Goal: Task Accomplishment & Management: Complete application form

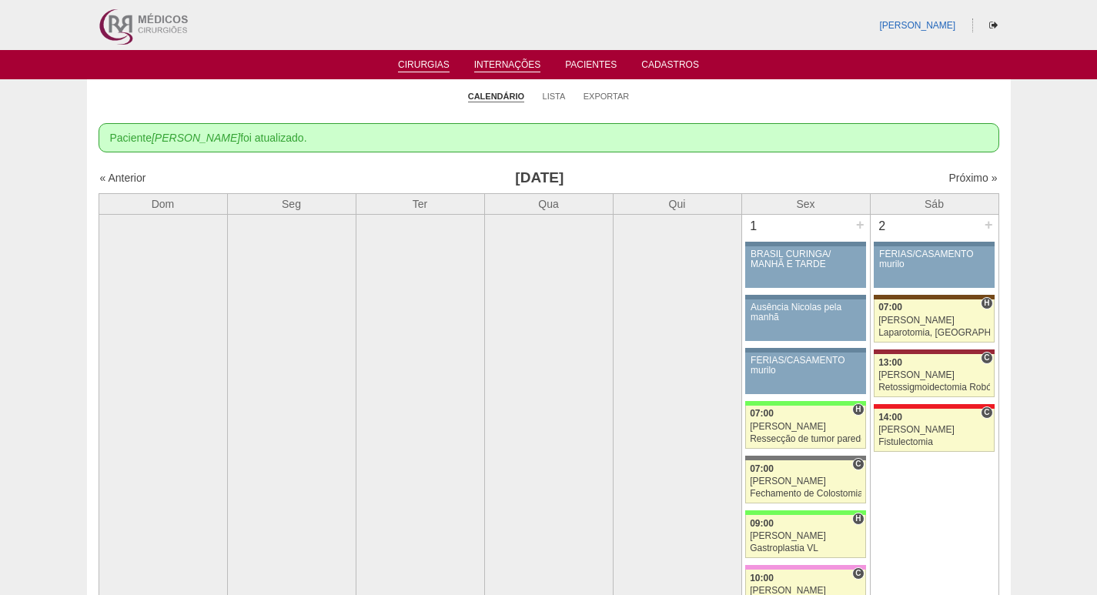
click at [510, 68] on link "Internações" at bounding box center [507, 65] width 67 height 13
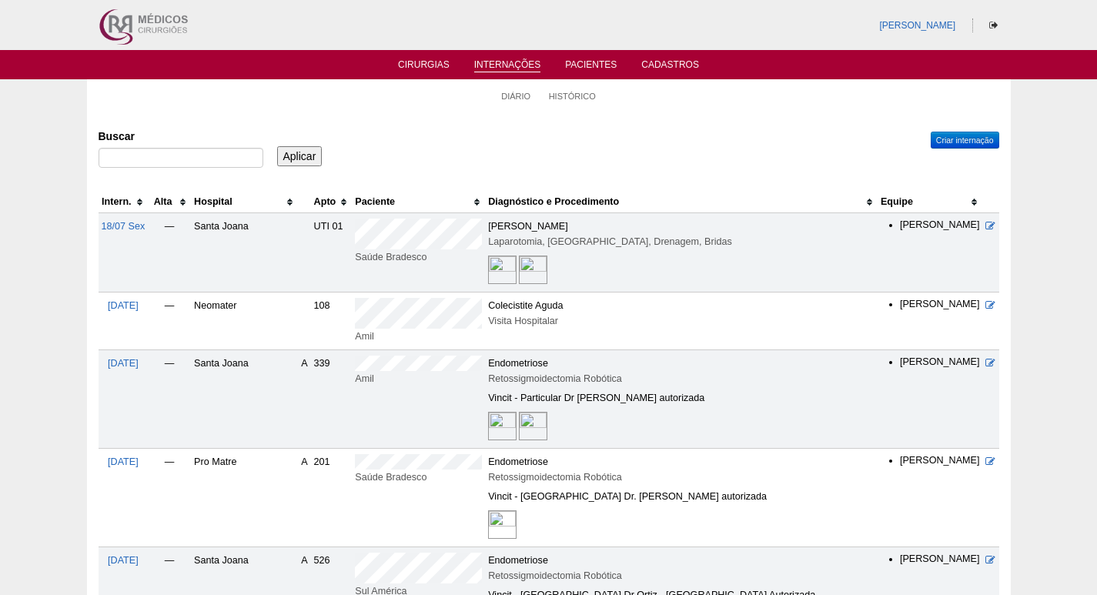
click at [235, 197] on th "Hospital" at bounding box center [244, 202] width 107 height 22
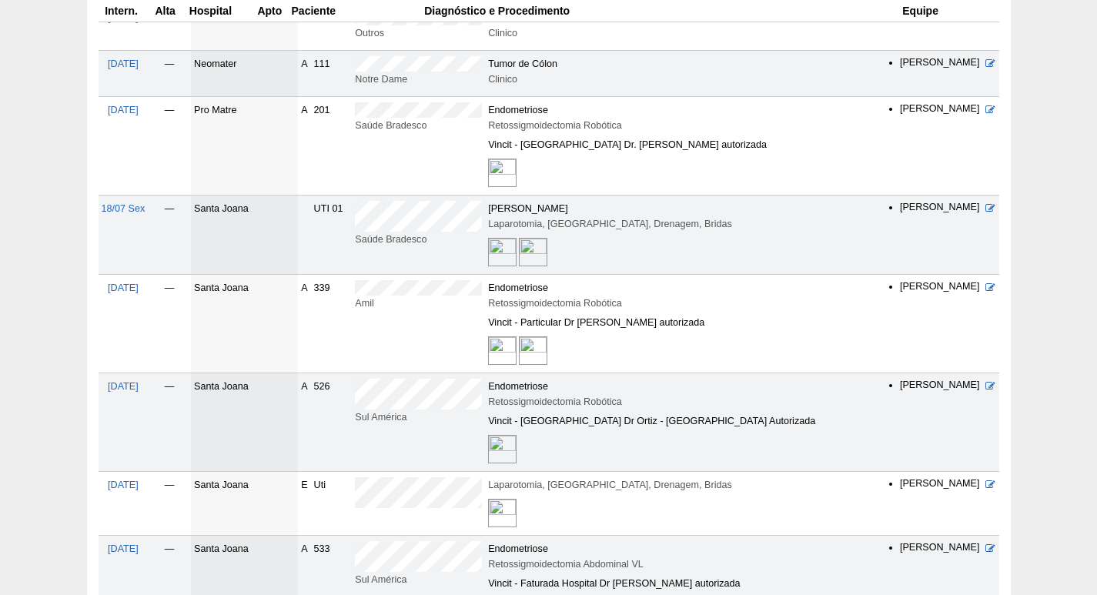
scroll to position [1231, 0]
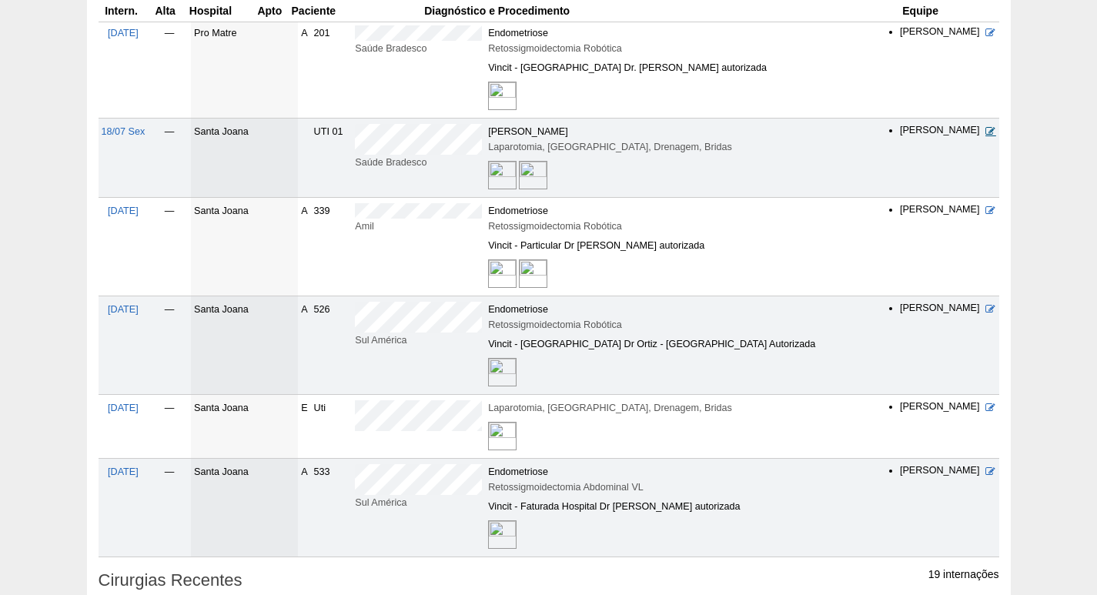
click at [992, 126] on icon at bounding box center [990, 131] width 10 height 10
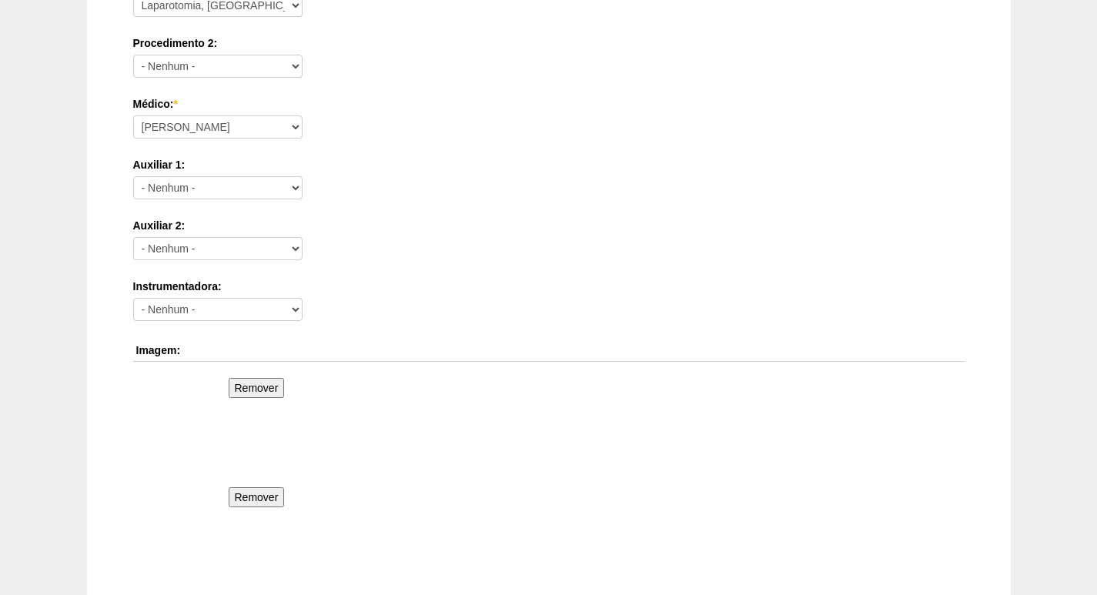
scroll to position [1154, 0]
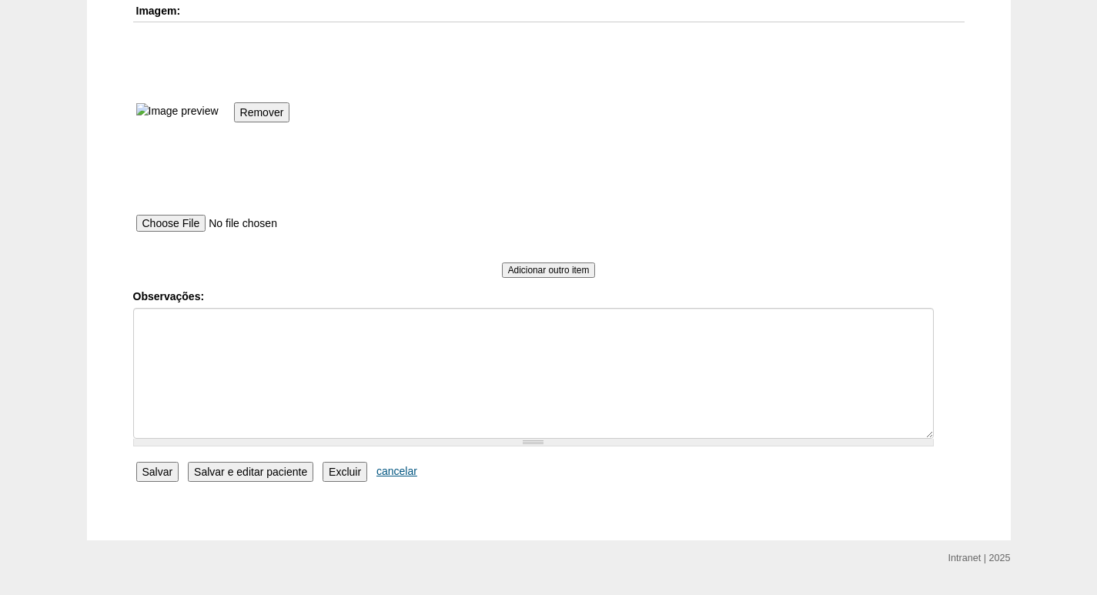
click at [397, 473] on link "cancelar" at bounding box center [396, 471] width 41 height 12
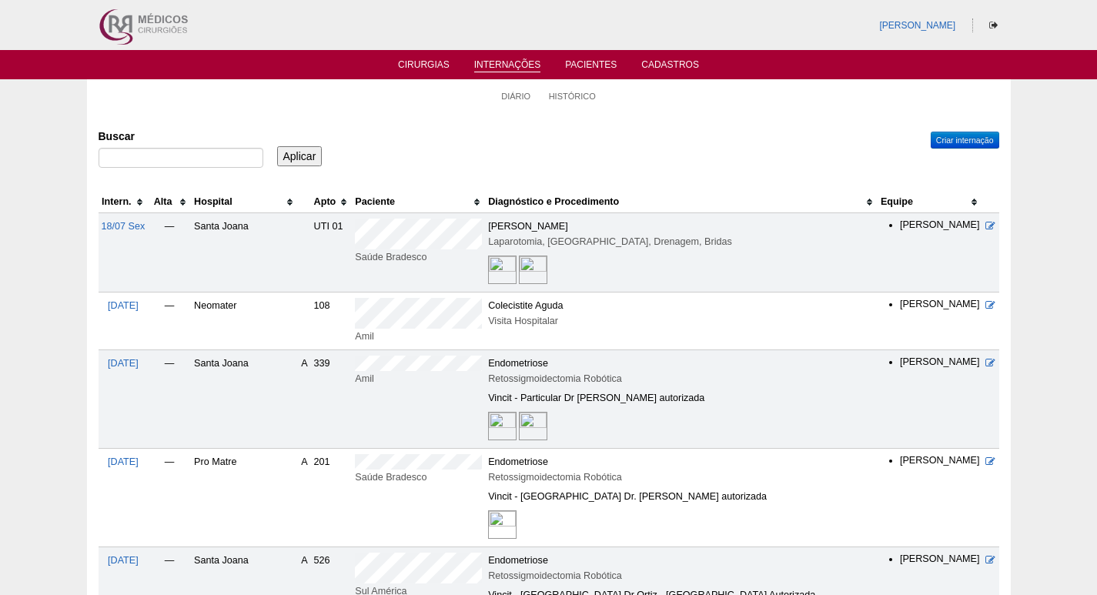
click at [227, 202] on th "Hospital" at bounding box center [244, 202] width 107 height 22
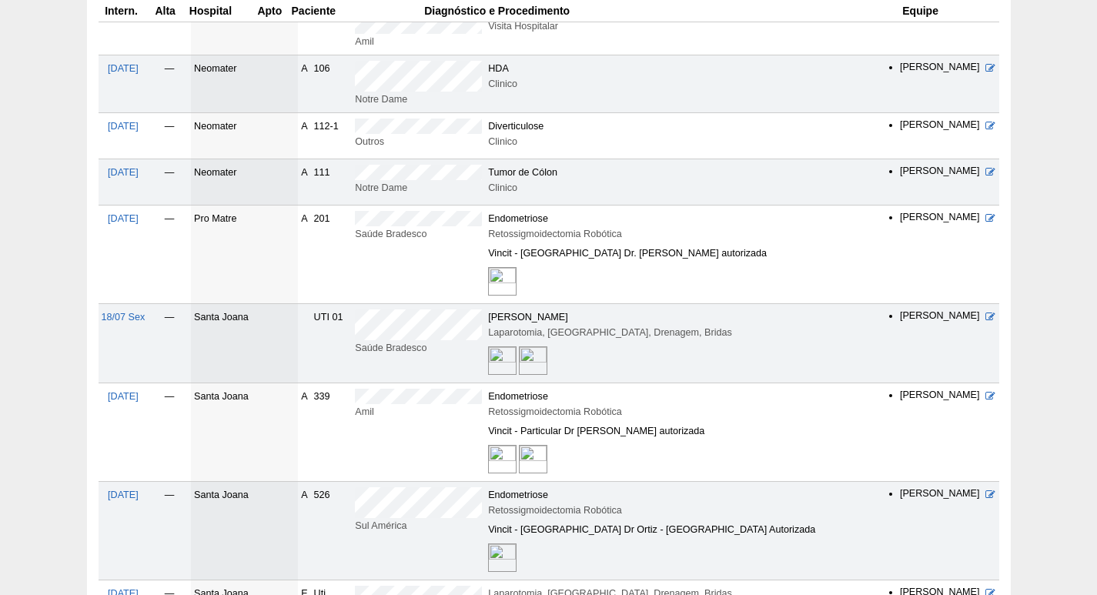
scroll to position [1077, 0]
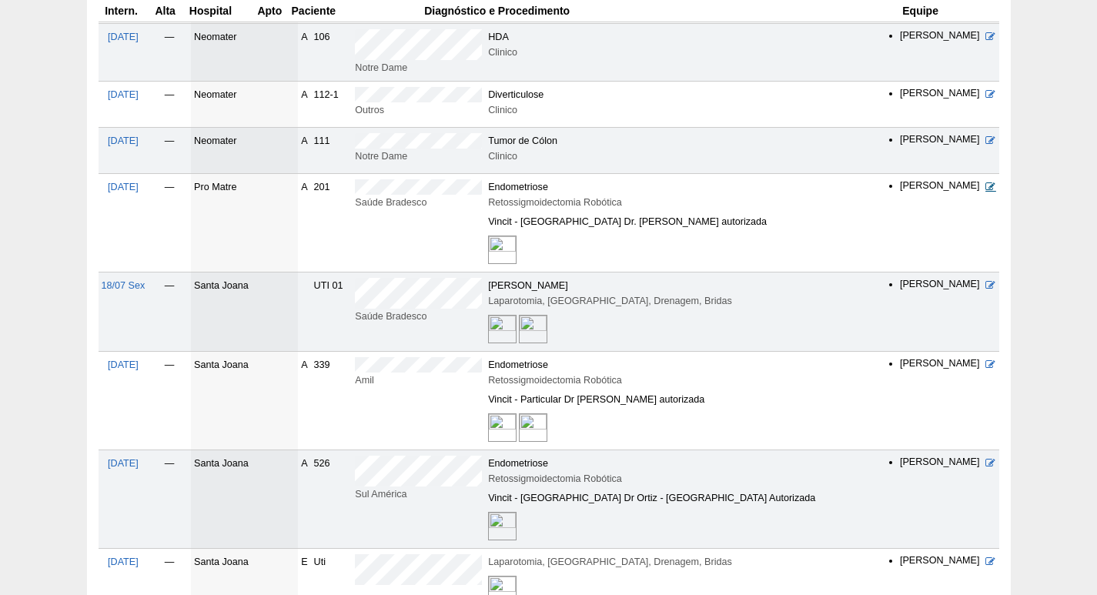
click at [991, 182] on icon at bounding box center [990, 187] width 10 height 10
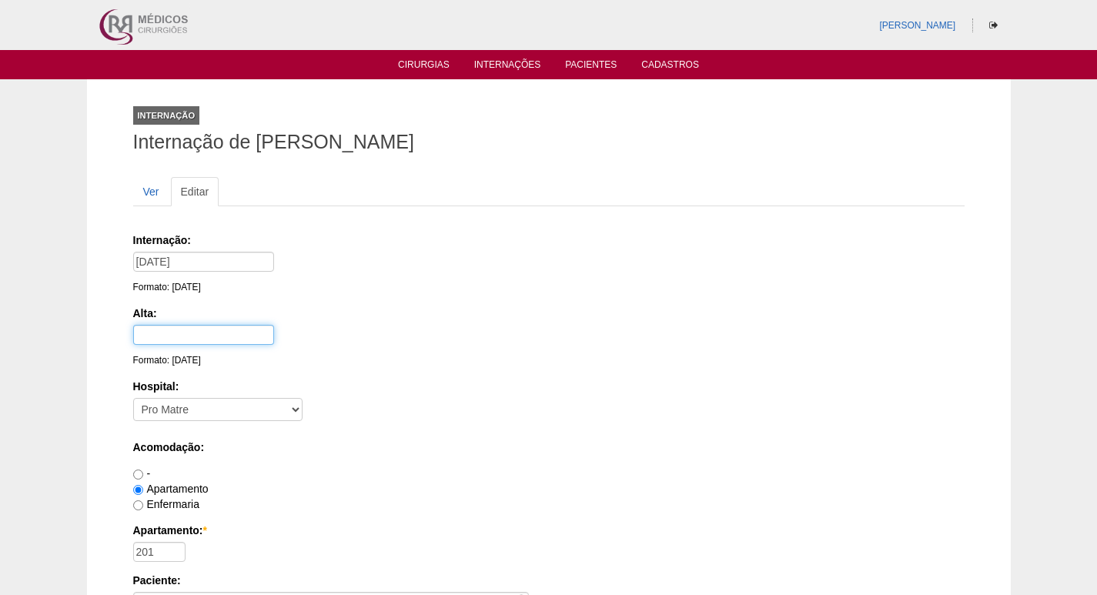
click at [205, 339] on input "text" at bounding box center [203, 335] width 141 height 20
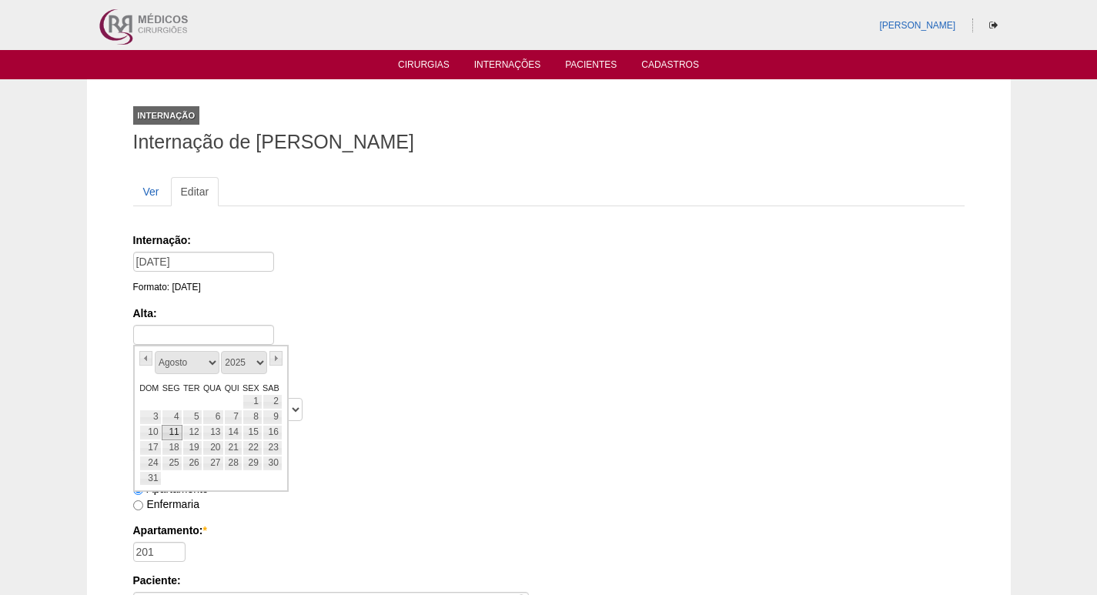
click at [172, 431] on link "11" at bounding box center [172, 432] width 21 height 15
type input "11/08/2025"
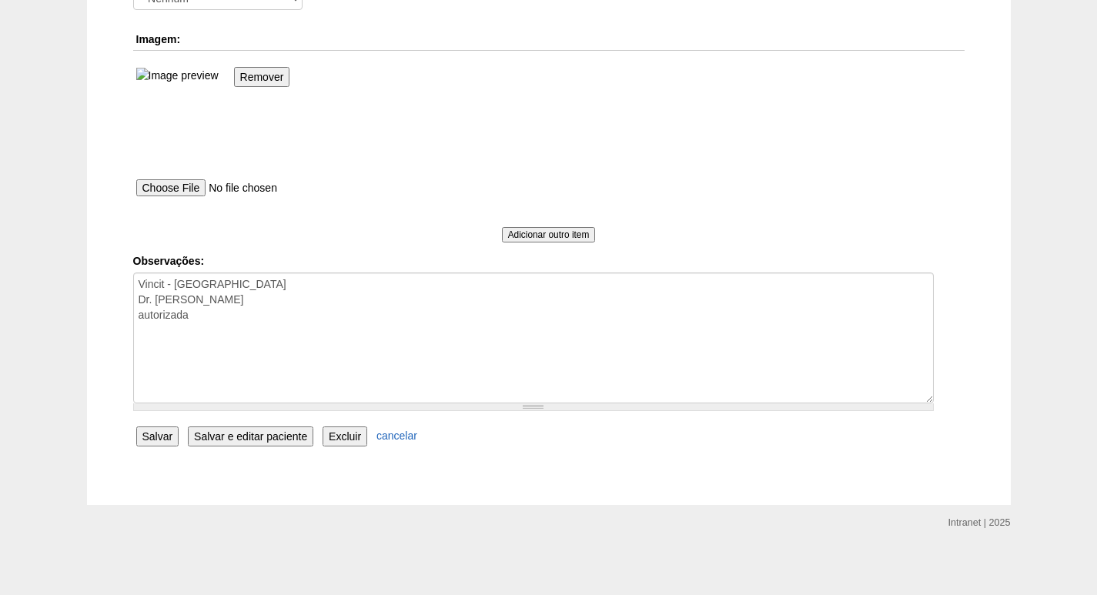
scroll to position [1083, 0]
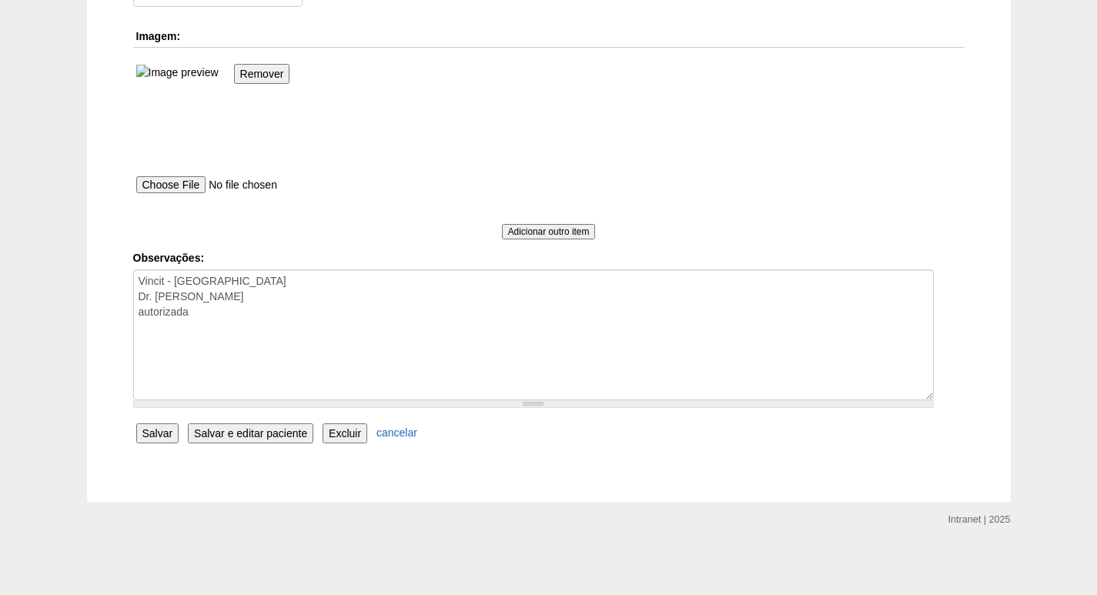
drag, startPoint x: 151, startPoint y: 429, endPoint x: 269, endPoint y: 412, distance: 119.6
click at [152, 428] on input "Salvar" at bounding box center [157, 433] width 43 height 20
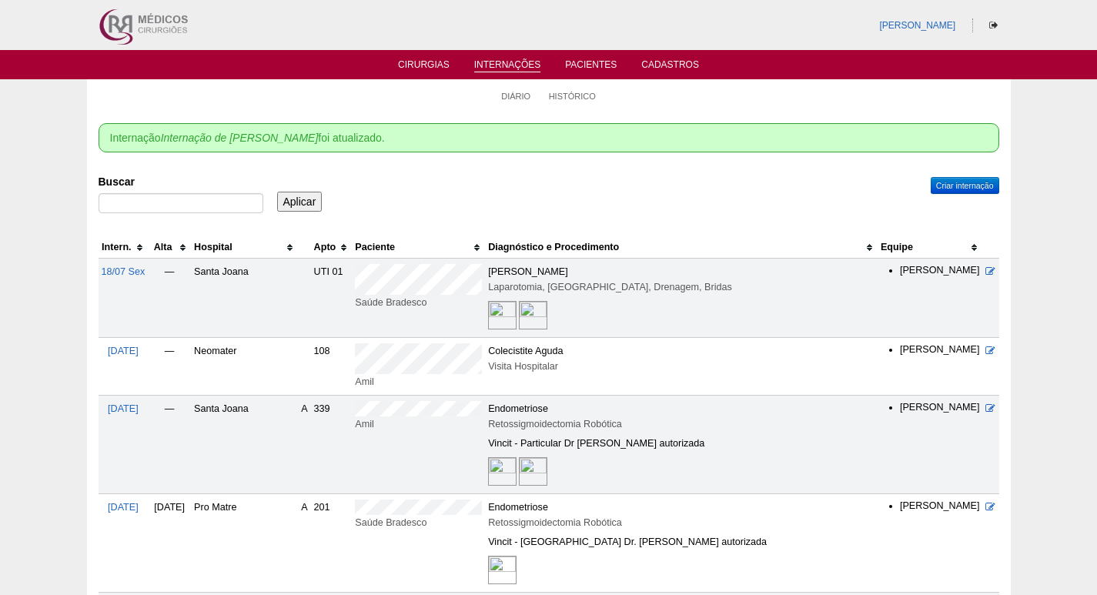
click at [238, 242] on th "Hospital" at bounding box center [244, 247] width 107 height 22
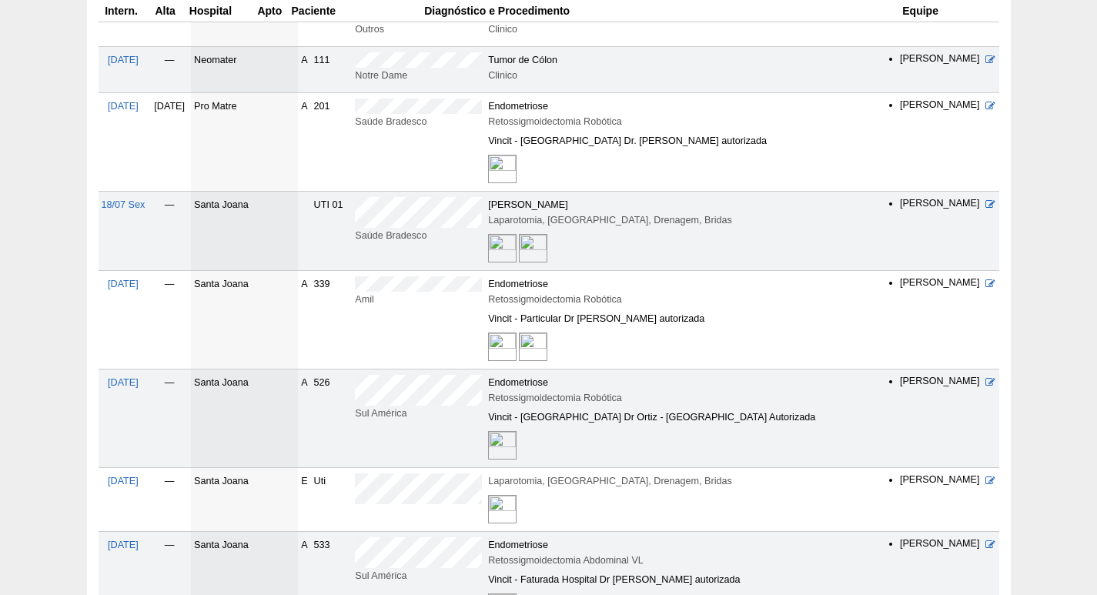
scroll to position [1231, 0]
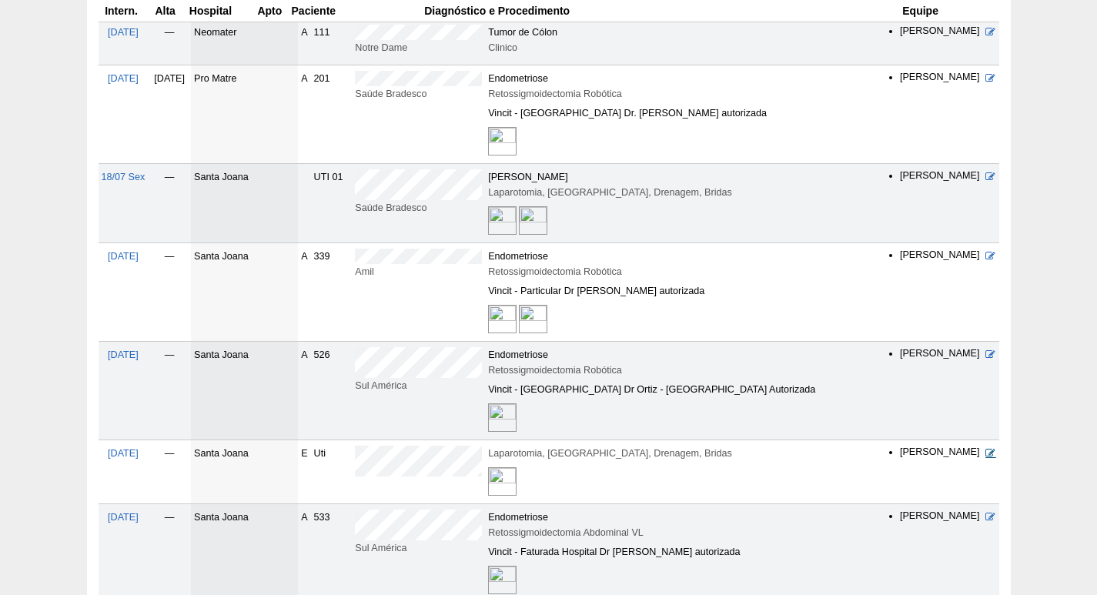
click at [989, 448] on icon at bounding box center [990, 453] width 10 height 10
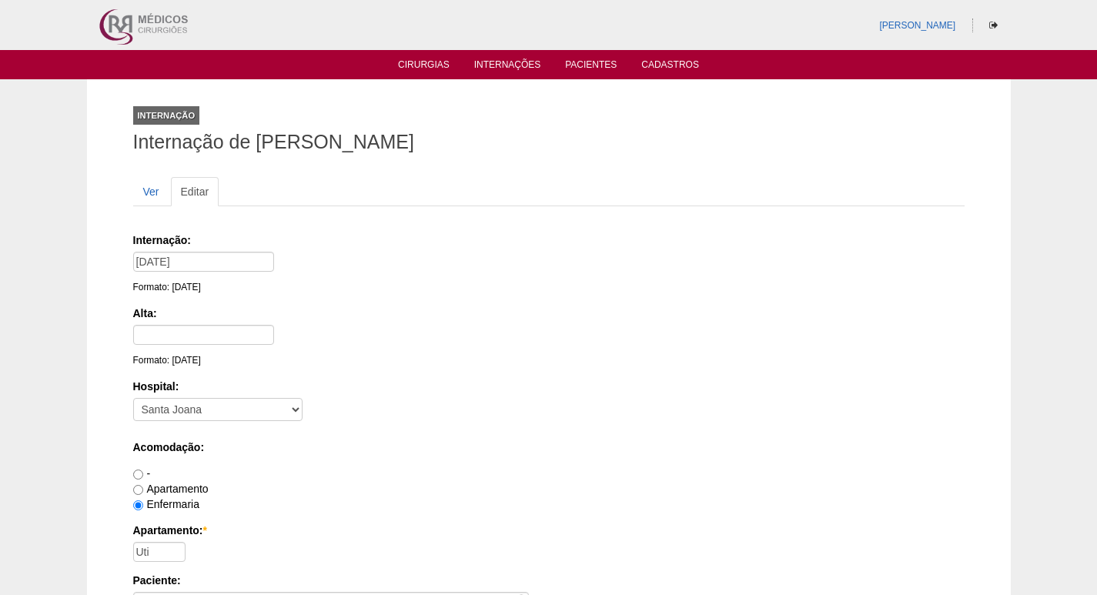
click at [202, 189] on link "Editar" at bounding box center [195, 191] width 48 height 29
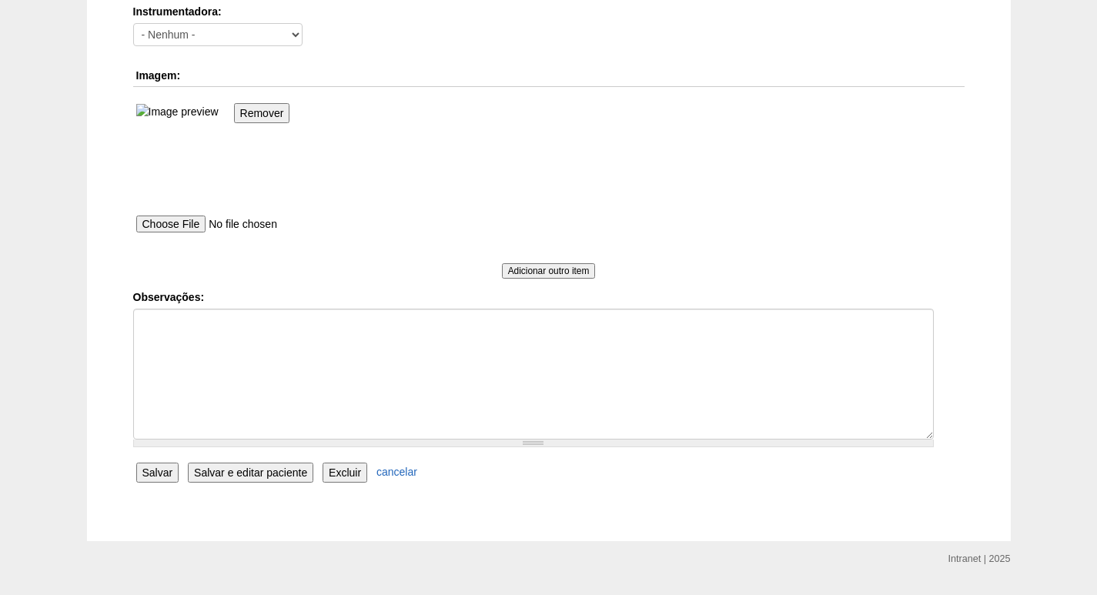
scroll to position [1077, 0]
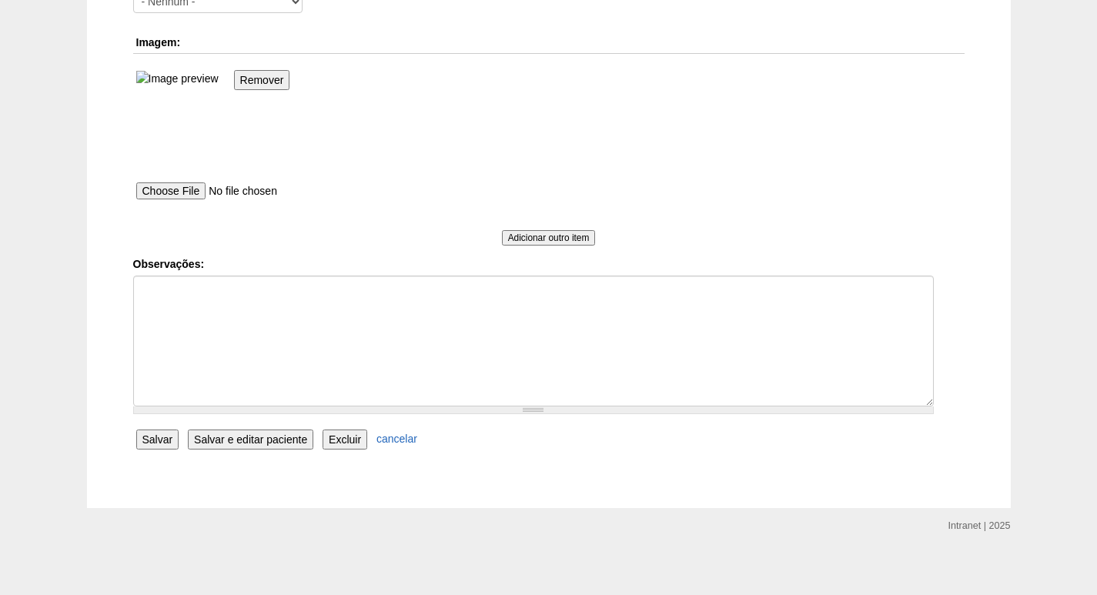
click at [348, 436] on input "Excluir" at bounding box center [344, 439] width 45 height 20
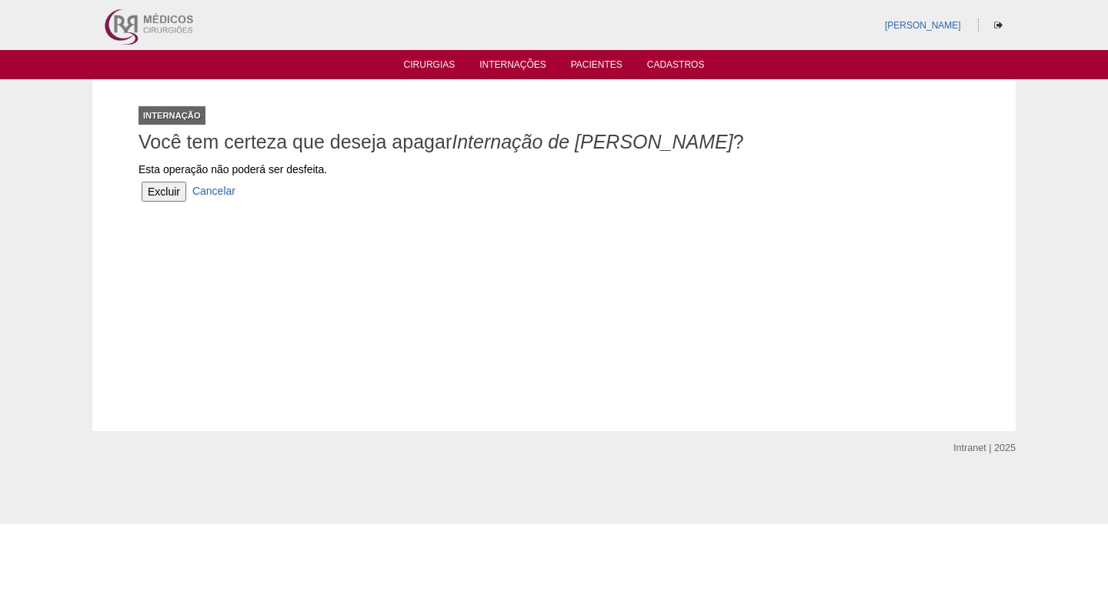
click at [164, 190] on input "Excluir" at bounding box center [164, 192] width 45 height 20
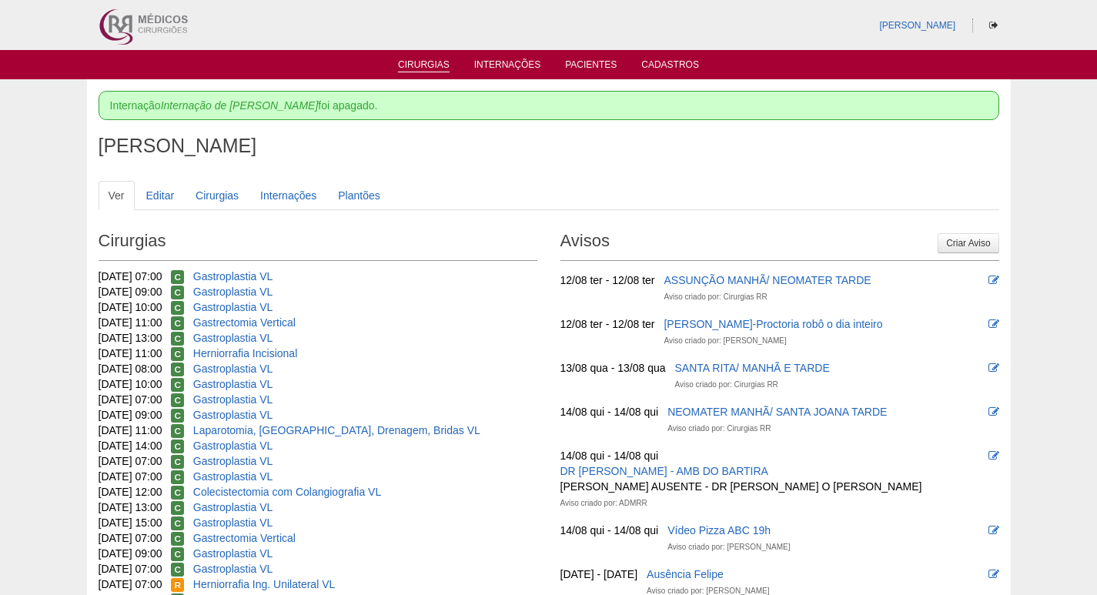
click at [420, 62] on link "Cirurgias" at bounding box center [424, 65] width 52 height 13
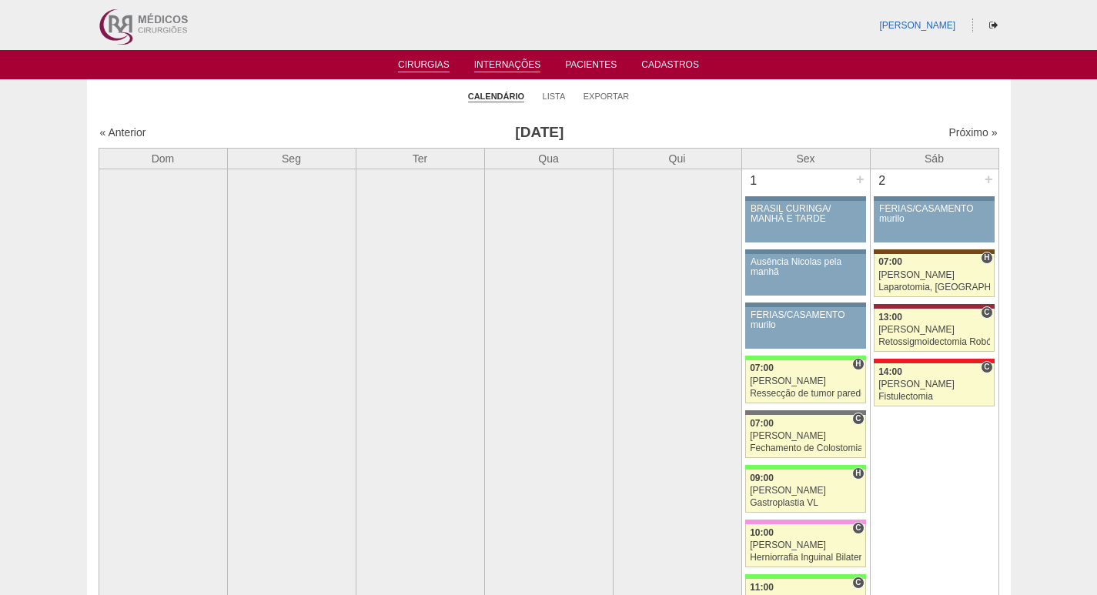
drag, startPoint x: 502, startPoint y: 59, endPoint x: 510, endPoint y: 71, distance: 13.9
click at [504, 61] on link "Internações" at bounding box center [507, 65] width 67 height 13
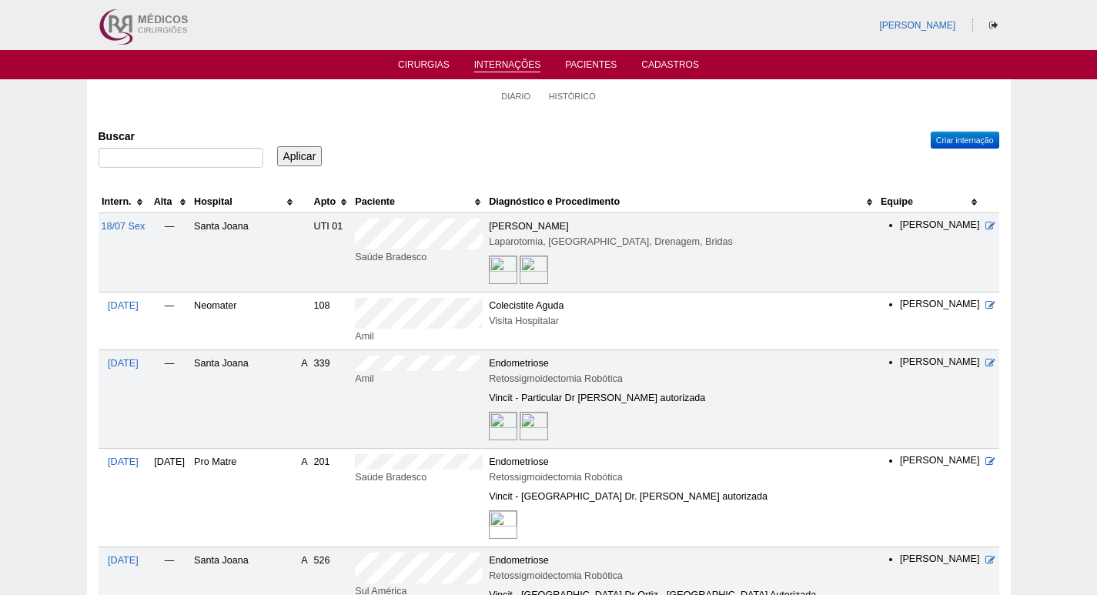
click at [225, 197] on th "Hospital" at bounding box center [244, 202] width 107 height 22
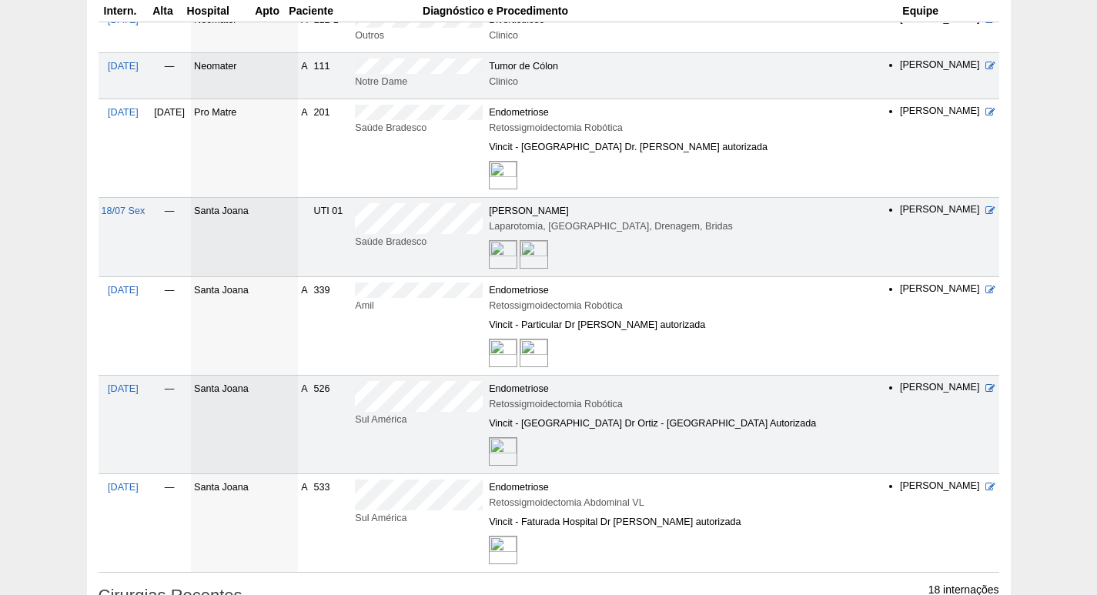
scroll to position [1154, 0]
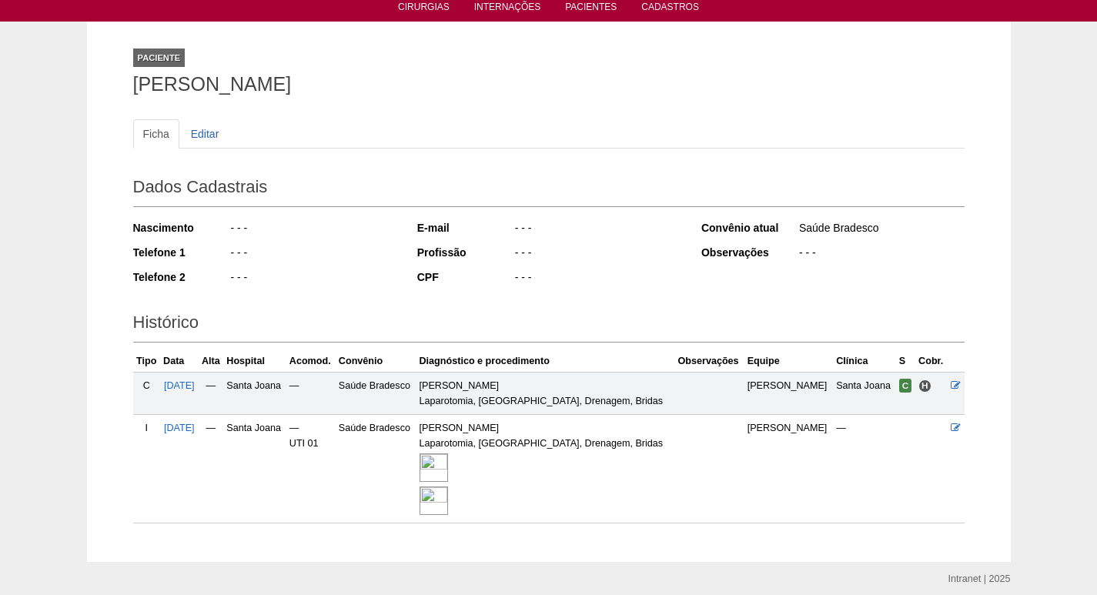
scroll to position [41, 0]
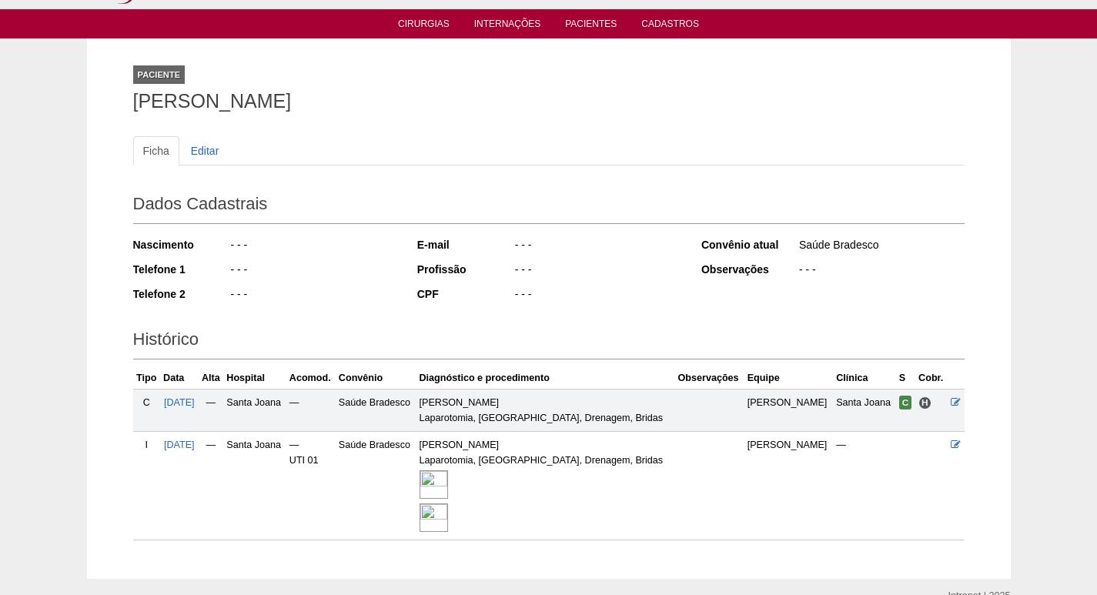
click at [448, 480] on img at bounding box center [433, 484] width 28 height 28
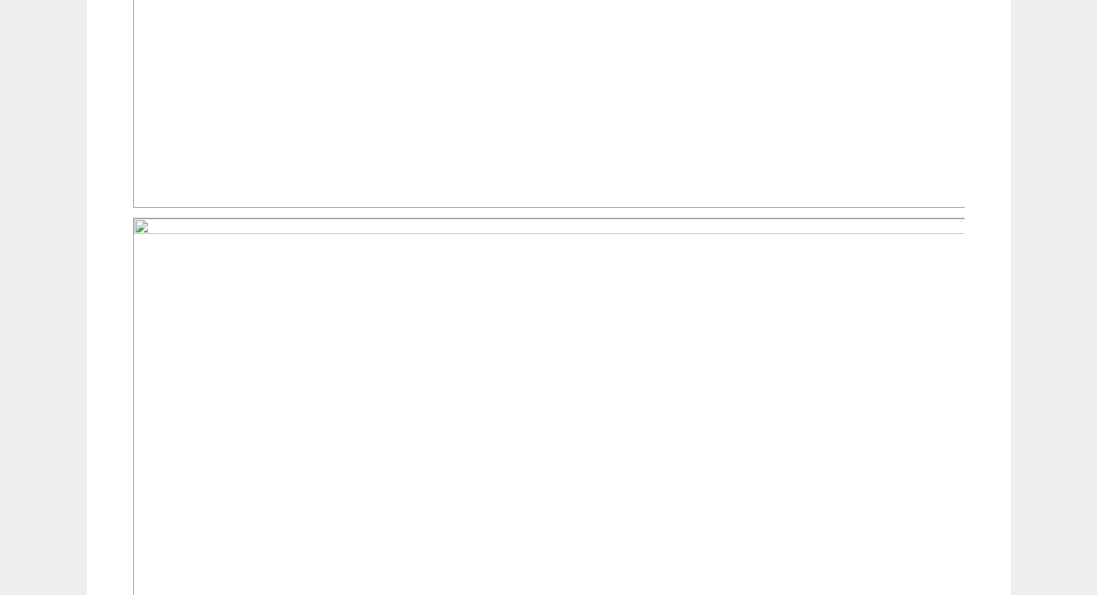
scroll to position [509, 0]
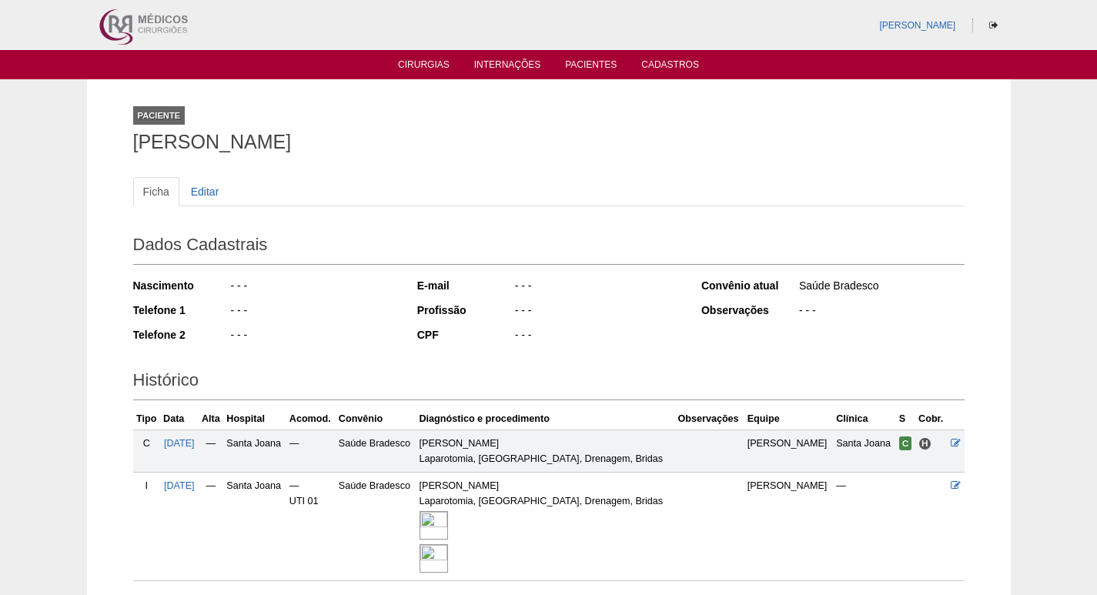
scroll to position [41, 0]
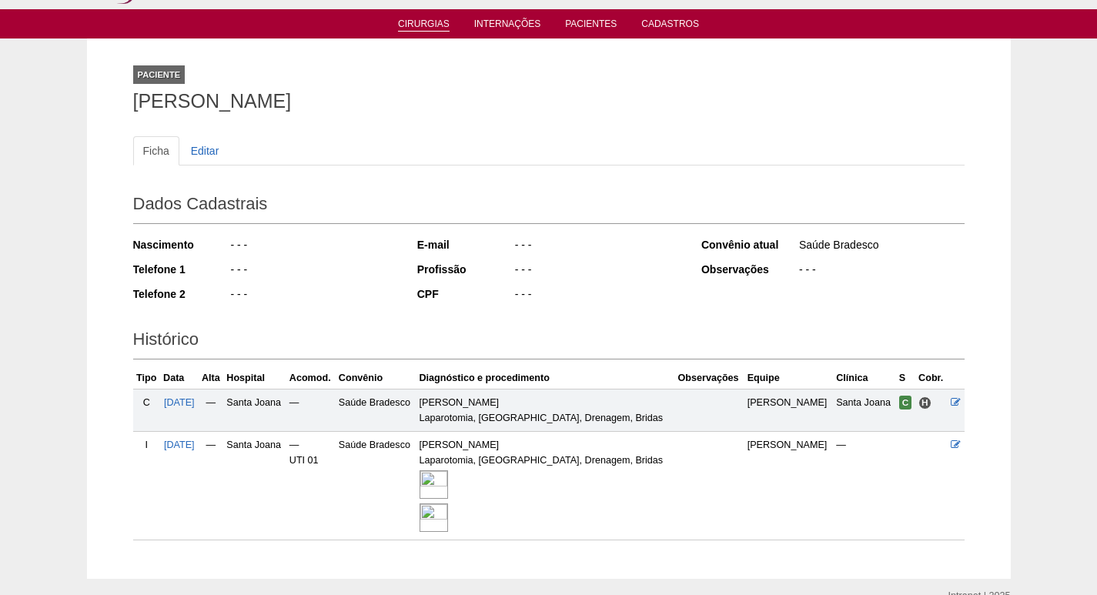
click at [429, 25] on link "Cirurgias" at bounding box center [424, 24] width 52 height 13
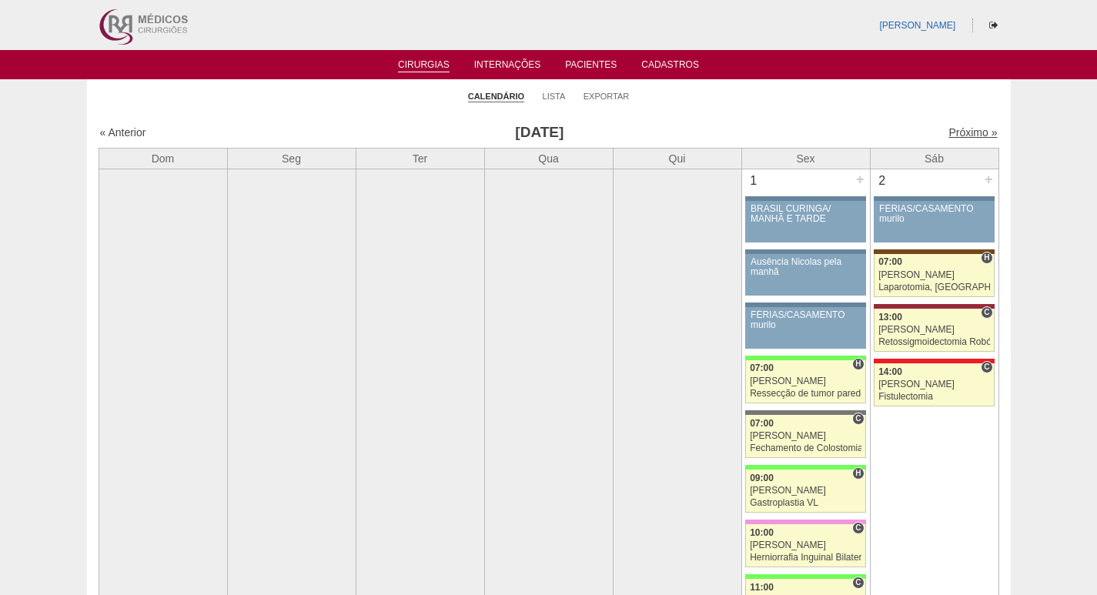
click at [948, 132] on link "Próximo »" at bounding box center [972, 132] width 48 height 12
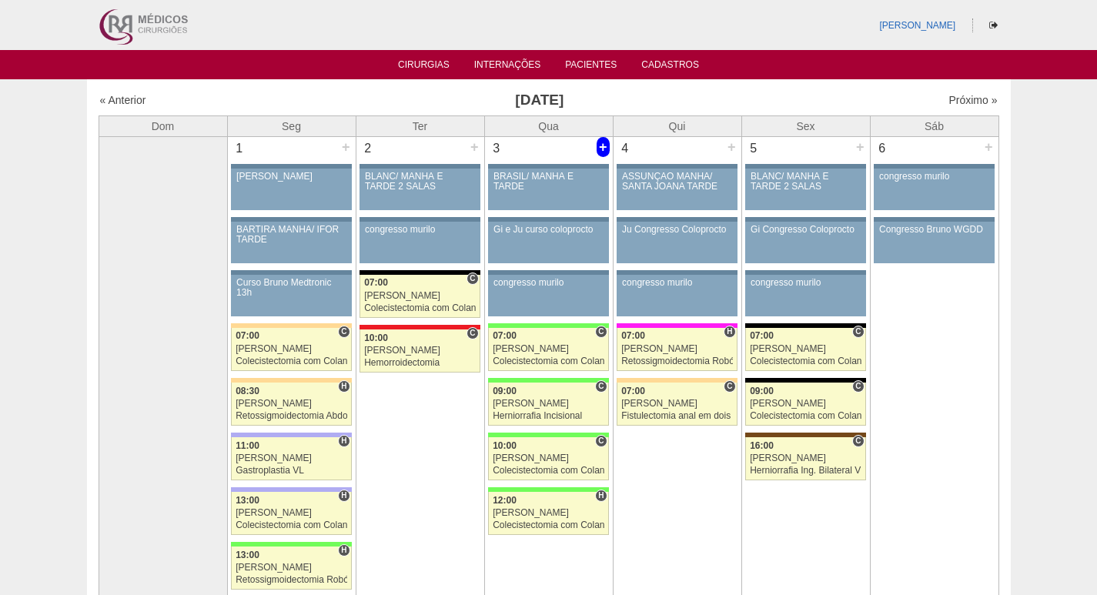
click at [602, 147] on div "+" at bounding box center [602, 147] width 13 height 20
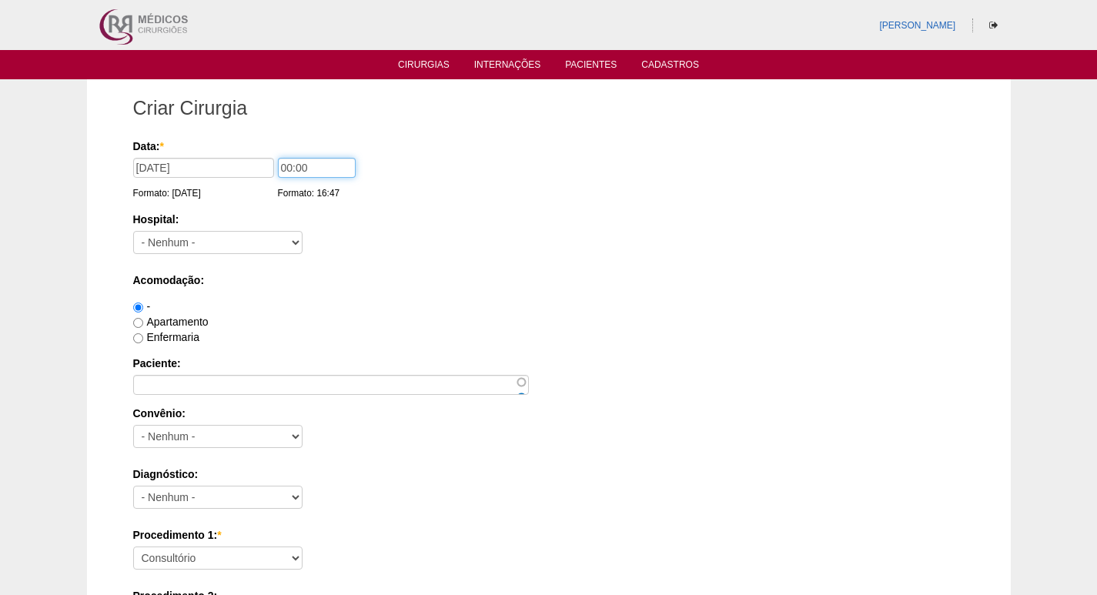
click at [287, 169] on input "00:00" at bounding box center [317, 168] width 78 height 20
type input "13:00"
click at [229, 242] on select "- Nenhum - 9 de Julho Albert Einstein Alvorada América Assunção Bartira Benefic…" at bounding box center [217, 242] width 169 height 23
select select "8"
click at [133, 231] on select "- Nenhum - 9 de Julho Albert Einstein Alvorada América Assunção Bartira Benefic…" at bounding box center [217, 242] width 169 height 23
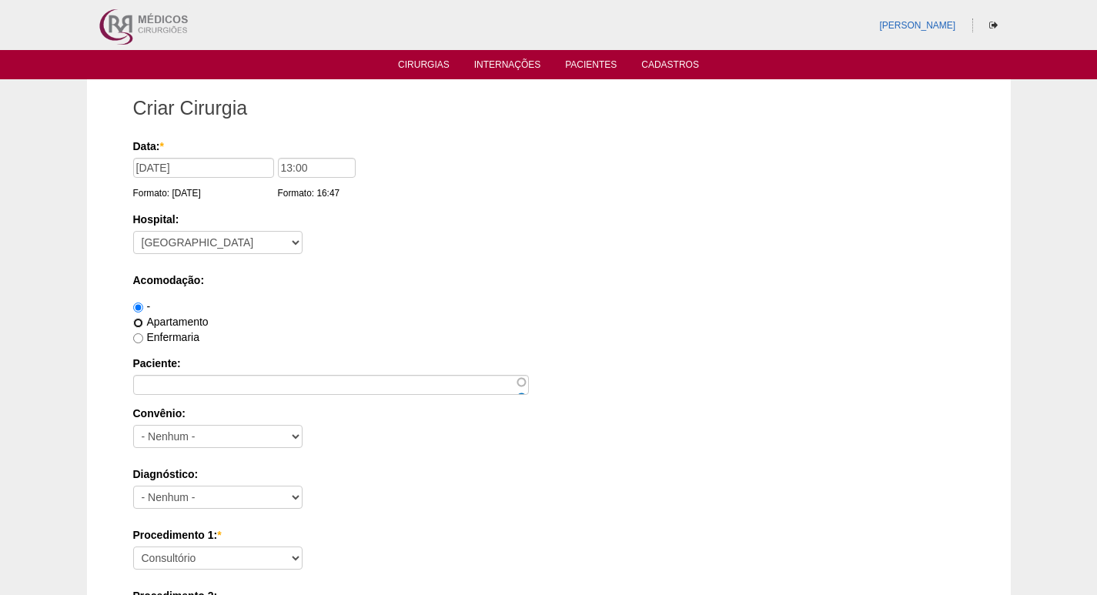
click at [139, 319] on input "Apartamento" at bounding box center [138, 323] width 10 height 10
radio input "true"
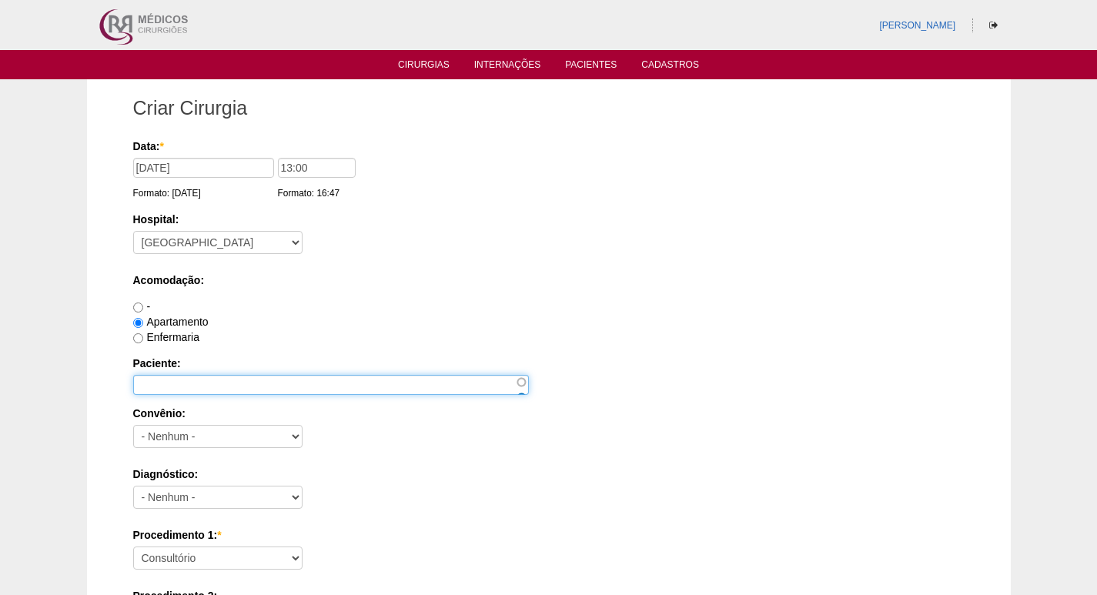
click at [219, 379] on input "Paciente:" at bounding box center [331, 385] width 396 height 20
paste input "Eliana Guilhem Ferrareto"
type input "Eliana Guilhem Ferrareto"
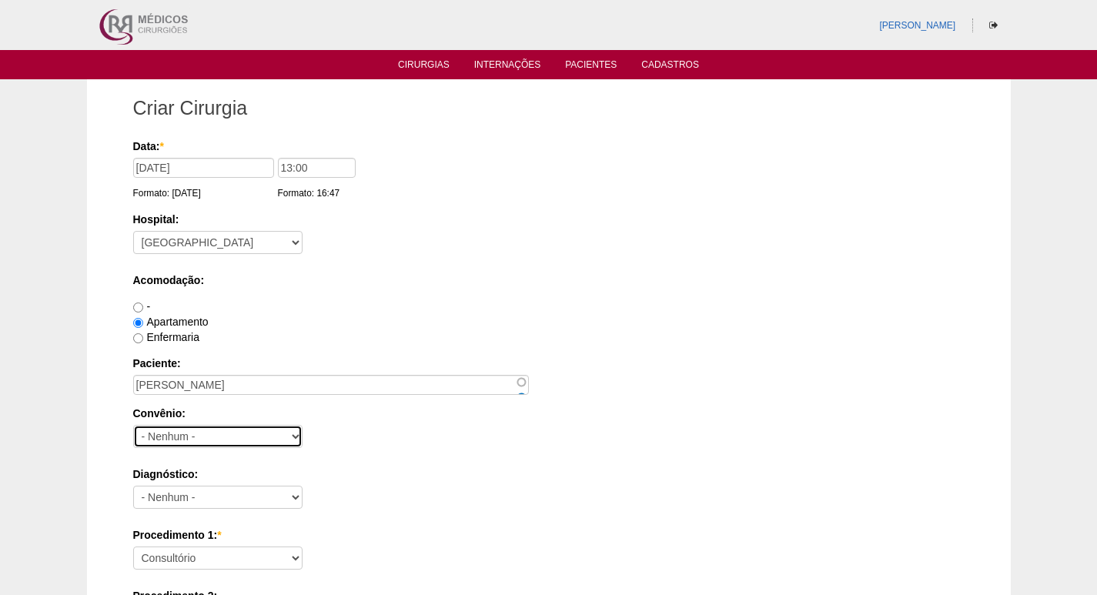
click at [207, 433] on select "- Nenhum - Abet Afresp Allianz Amil Blue Life Caasp Cabesp Caixa de Pensões Car…" at bounding box center [217, 436] width 169 height 23
click at [133, 425] on select "- Nenhum - Abet Afresp Allianz Amil Blue Life Caasp Cabesp Caixa de Pensões Car…" at bounding box center [217, 436] width 169 height 23
click at [286, 434] on select "- Nenhum - Abet Afresp Allianz Amil Blue Life Caasp Cabesp Caixa de Pensões Car…" at bounding box center [217, 436] width 169 height 23
select select "26"
click at [133, 425] on select "- Nenhum - Abet Afresp Allianz Amil Blue Life Caasp Cabesp Caixa de Pensões Car…" at bounding box center [217, 436] width 169 height 23
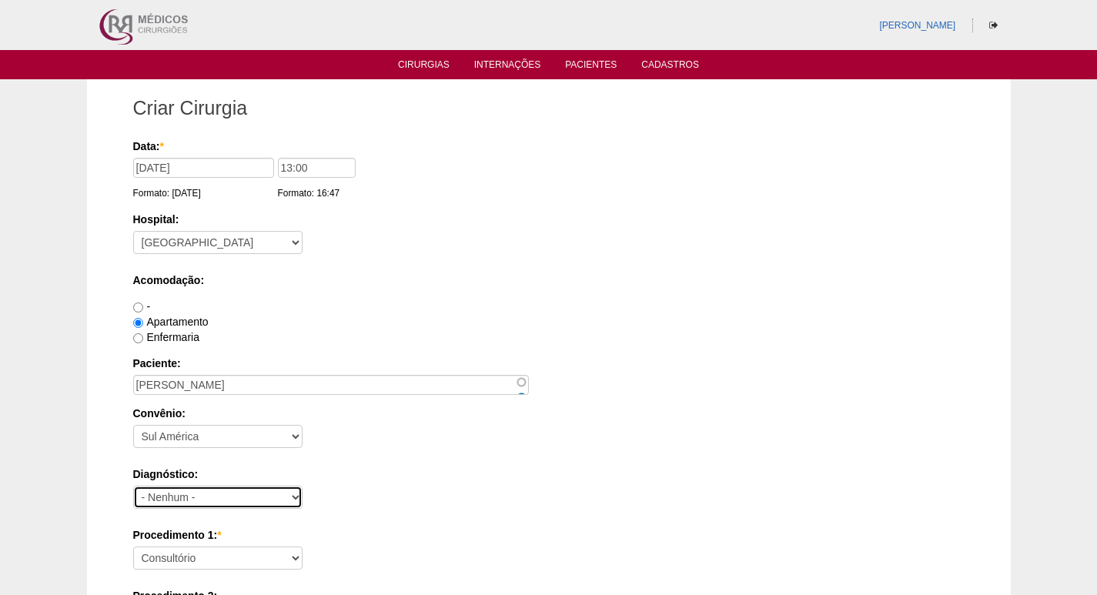
click at [233, 494] on select "- Nenhum - Abdome Agudo Abscesso Hepático Abscesso Perianal Abscesso Peritoneal…" at bounding box center [217, 497] width 169 height 23
select select "3706"
click at [133, 486] on select "- Nenhum - Abdome Agudo Abscesso Hepático Abscesso Perianal Abscesso Peritoneal…" at bounding box center [217, 497] width 169 height 23
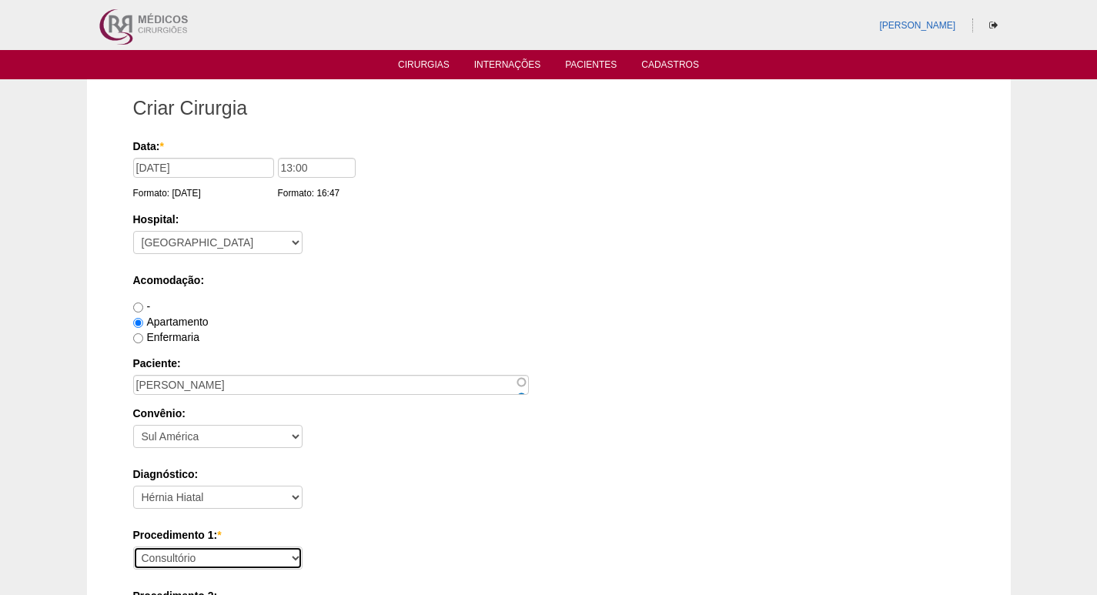
click at [236, 559] on select "Consultório Abscesso Hepático - Drenagem Abscesso perianal Amputação Abdômino P…" at bounding box center [217, 557] width 169 height 23
select select "43901"
click at [133, 546] on select "Consultório Abscesso Hepático - Drenagem Abscesso perianal Amputação Abdômino P…" at bounding box center [217, 557] width 169 height 23
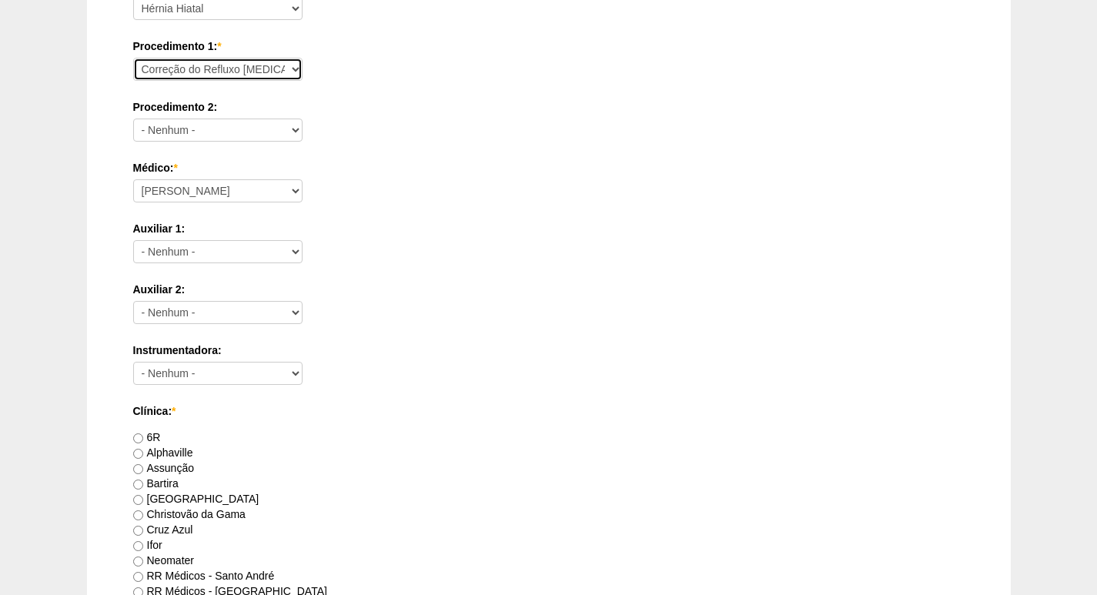
scroll to position [539, 0]
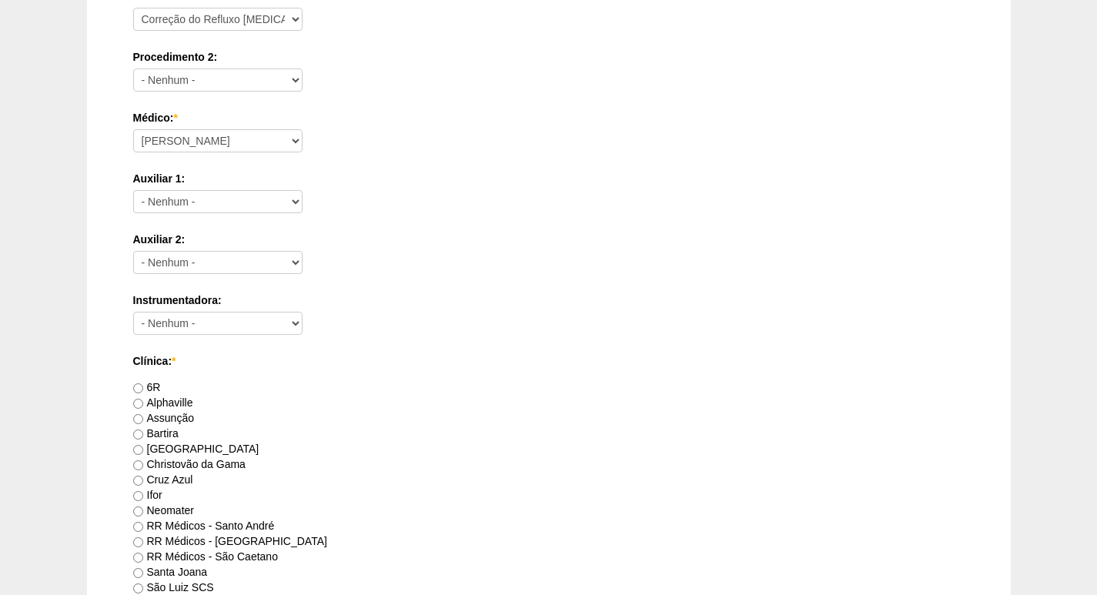
click at [138, 520] on label "RR Médicos - Santo André" at bounding box center [204, 525] width 142 height 12
click at [138, 522] on input "RR Médicos - Santo André" at bounding box center [138, 527] width 10 height 10
radio input "true"
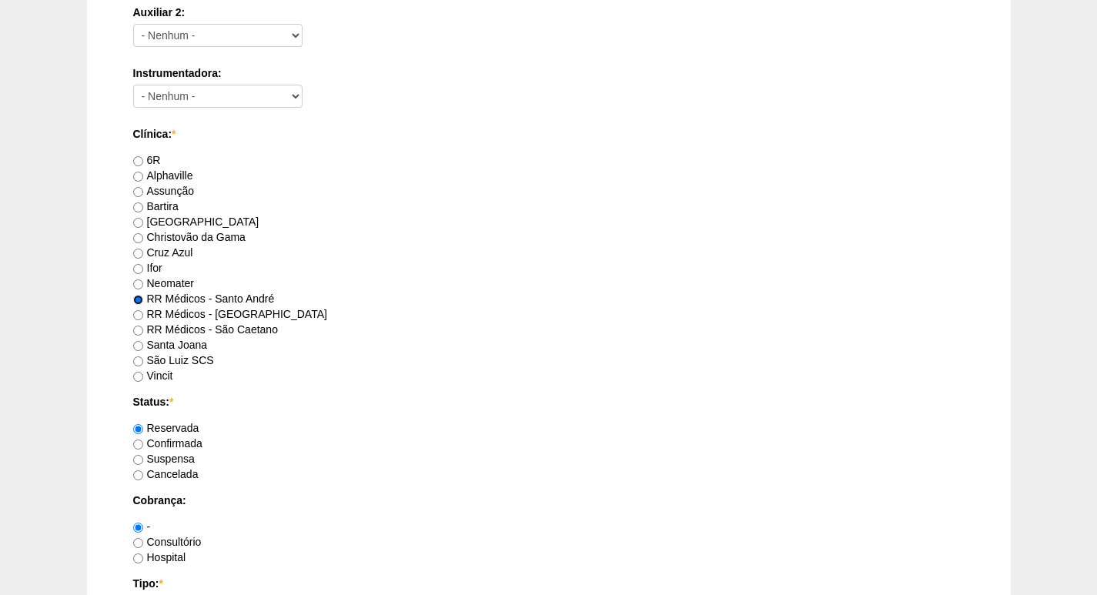
scroll to position [770, 0]
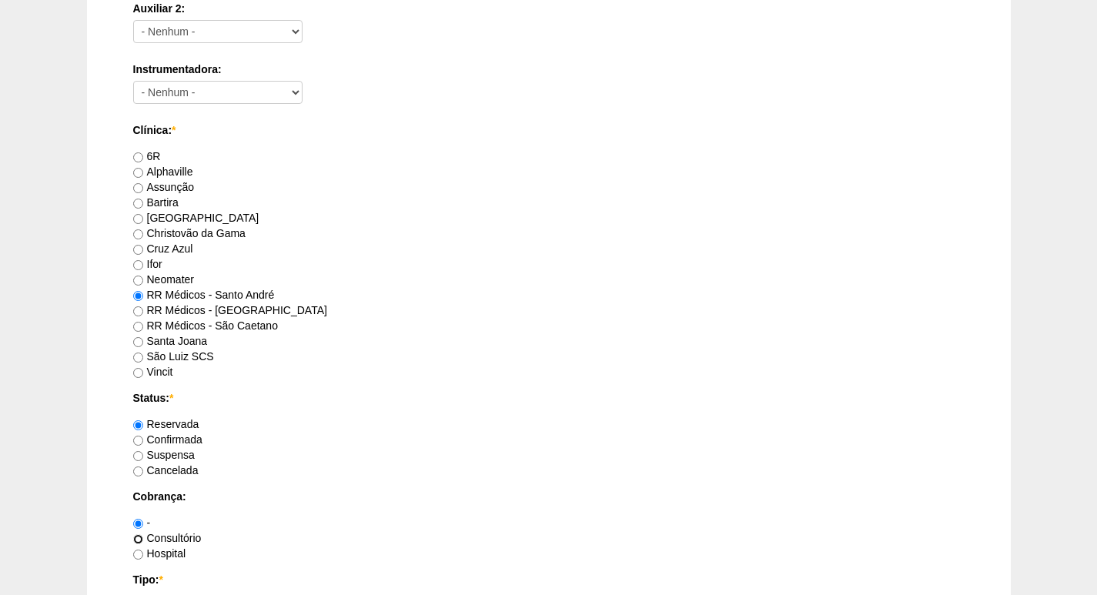
drag, startPoint x: 139, startPoint y: 536, endPoint x: 214, endPoint y: 515, distance: 77.7
click at [140, 536] on input "Consultório" at bounding box center [138, 539] width 10 height 10
radio input "true"
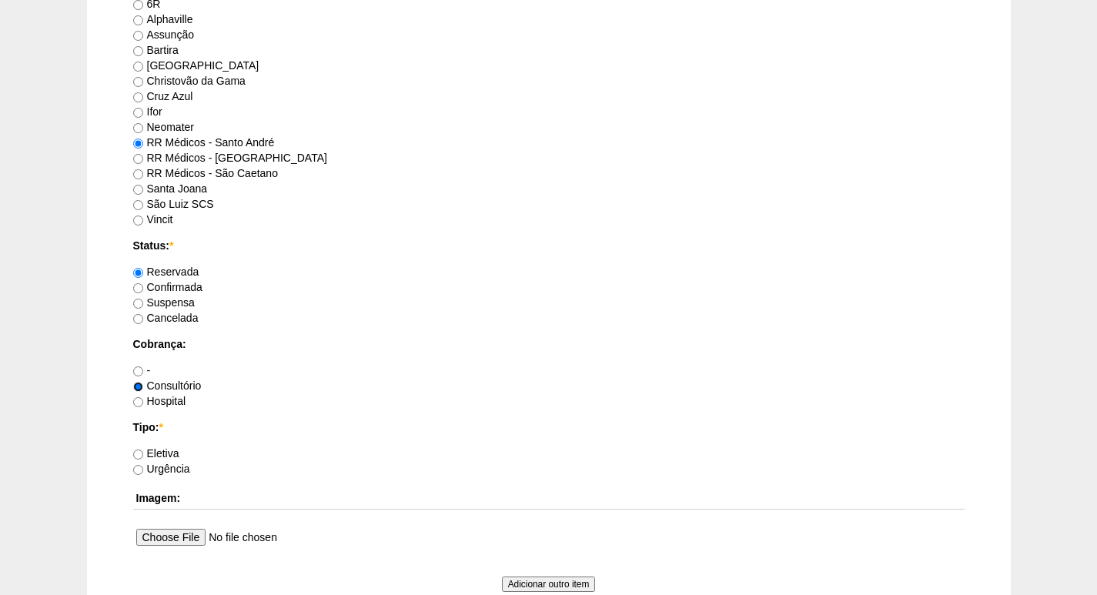
scroll to position [923, 0]
drag, startPoint x: 139, startPoint y: 452, endPoint x: 175, endPoint y: 442, distance: 38.3
click at [142, 456] on input "Eletiva" at bounding box center [138, 453] width 10 height 10
radio input "true"
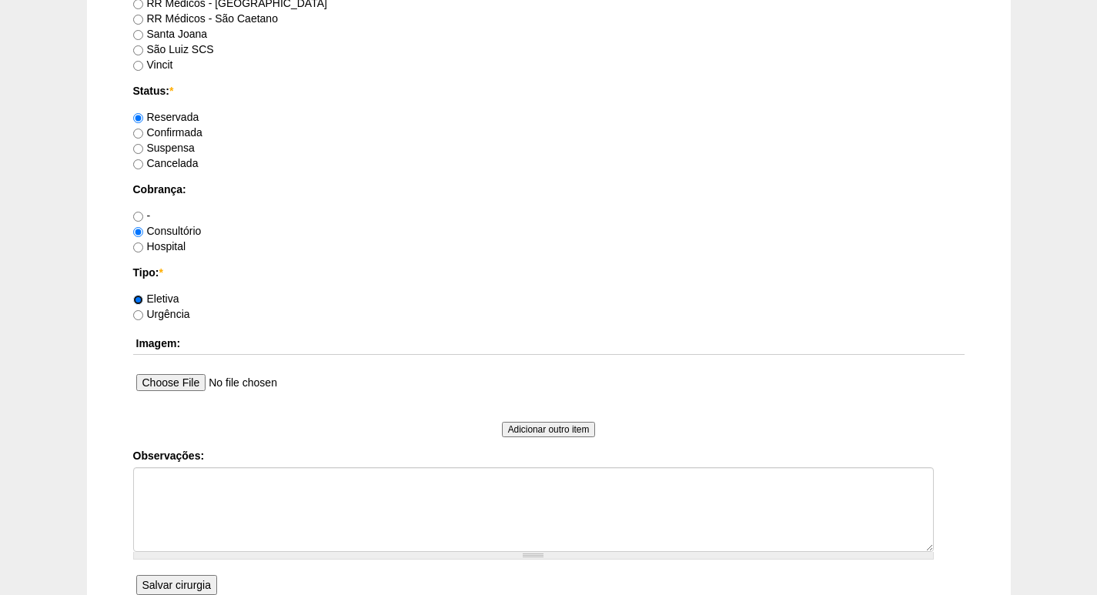
scroll to position [1077, 0]
click at [183, 581] on input "Salvar cirurgia" at bounding box center [176, 584] width 81 height 20
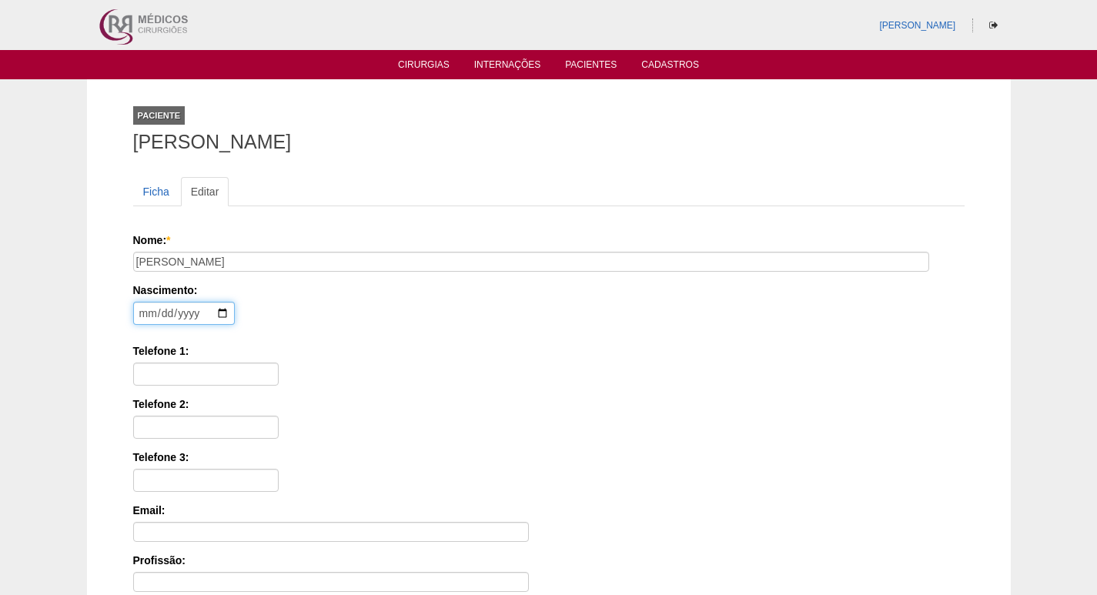
click at [142, 312] on input "date" at bounding box center [184, 313] width 102 height 23
type input "[DATE]"
click at [156, 367] on input "Telefone 1:" at bounding box center [205, 373] width 145 height 23
paste input "99638-8367"
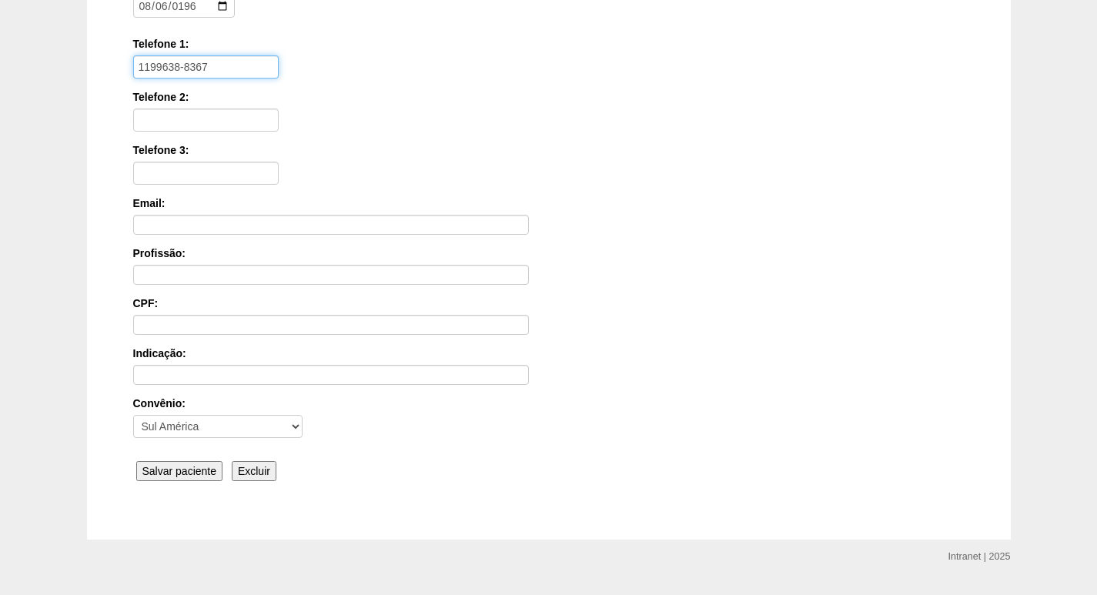
scroll to position [308, 0]
type input "1199638-8367"
click at [180, 463] on input "Salvar paciente" at bounding box center [179, 470] width 87 height 20
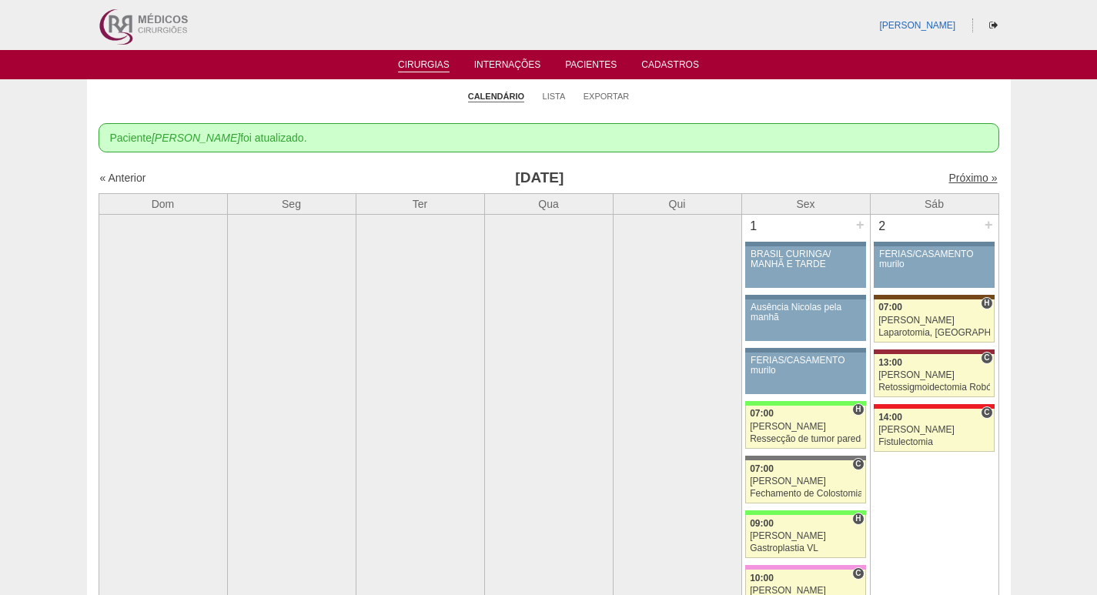
click at [950, 179] on link "Próximo »" at bounding box center [972, 178] width 48 height 12
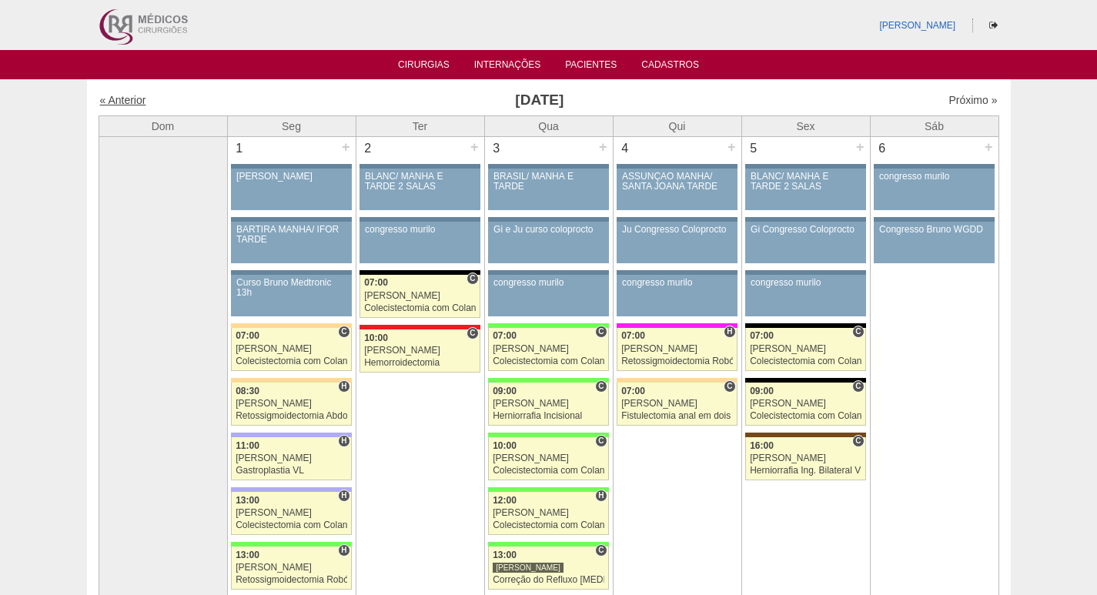
click at [125, 101] on link "« Anterior" at bounding box center [123, 100] width 46 height 12
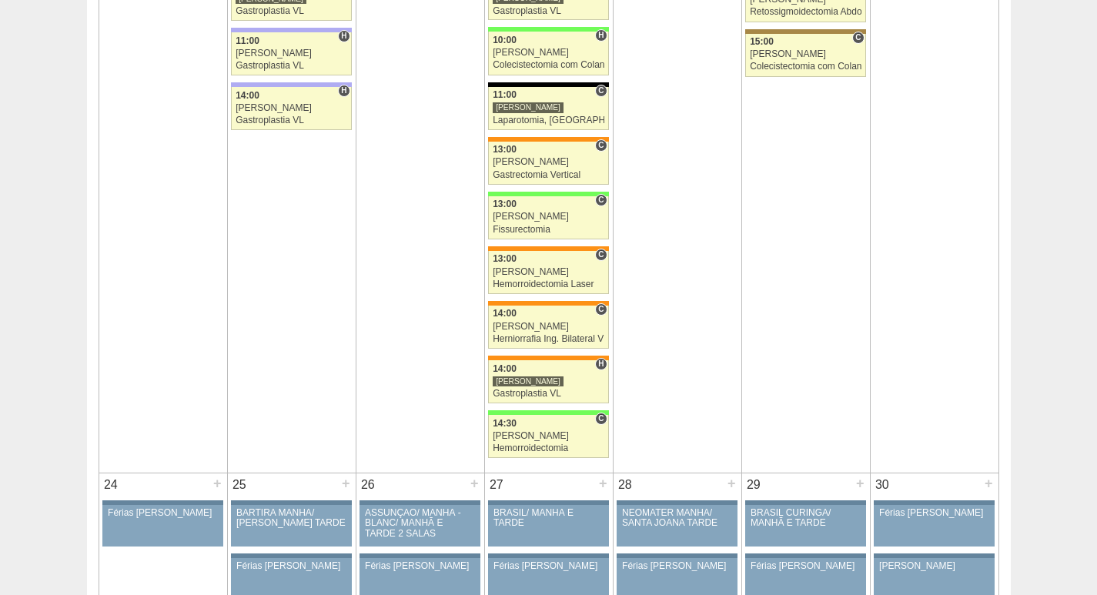
scroll to position [2847, 0]
